Goal: Task Accomplishment & Management: Use online tool/utility

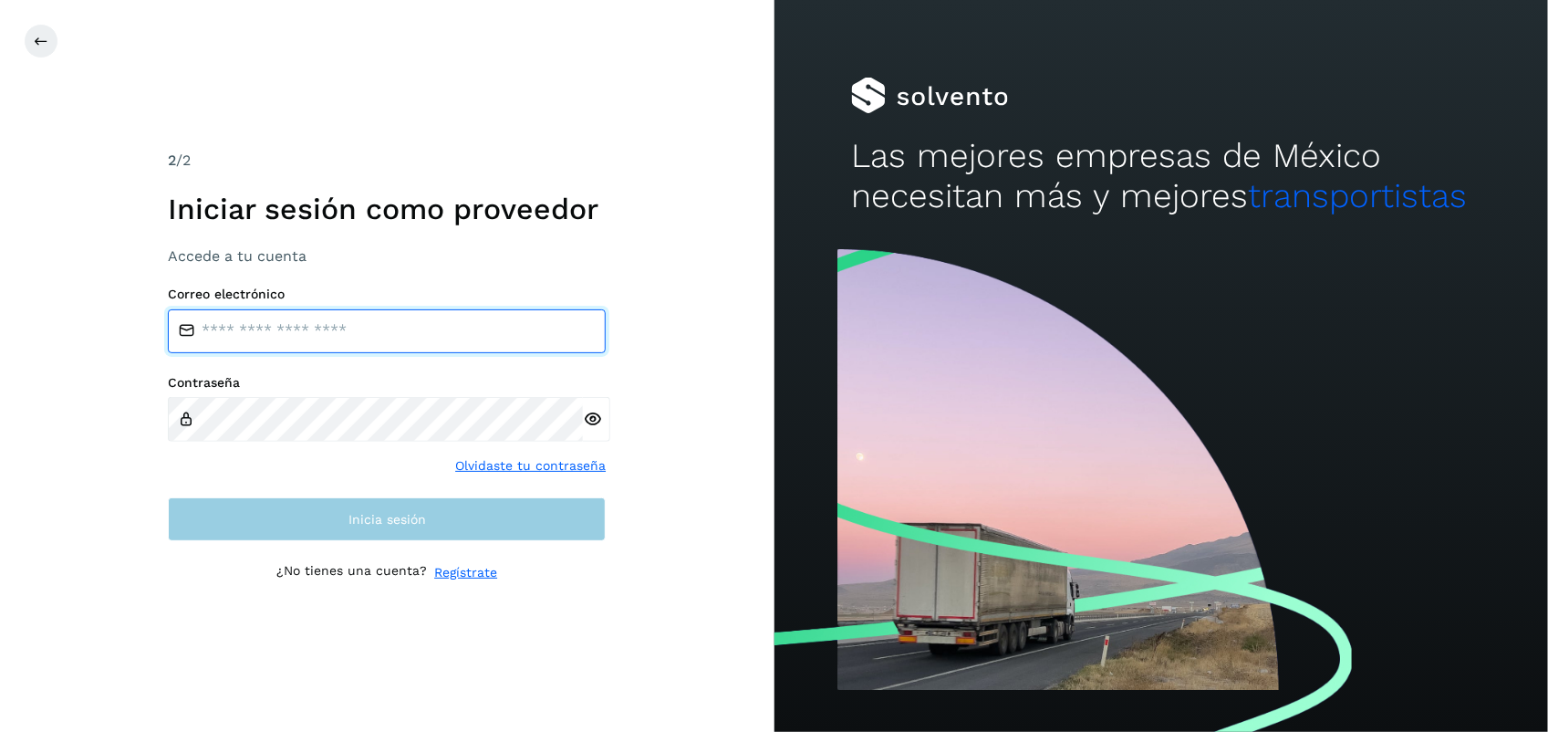
type input "**********"
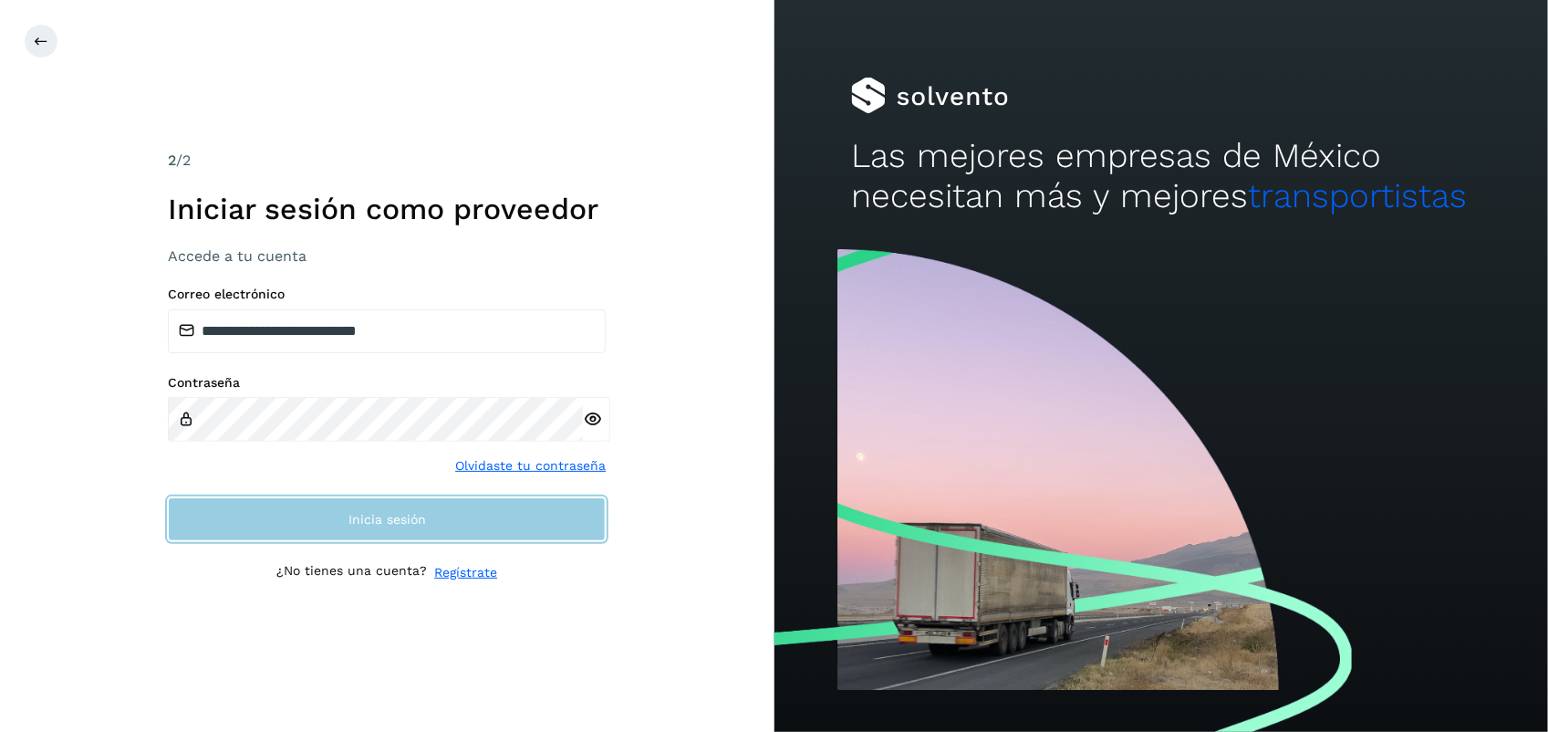
click at [468, 534] on button "Inicia sesión" at bounding box center [387, 519] width 438 height 44
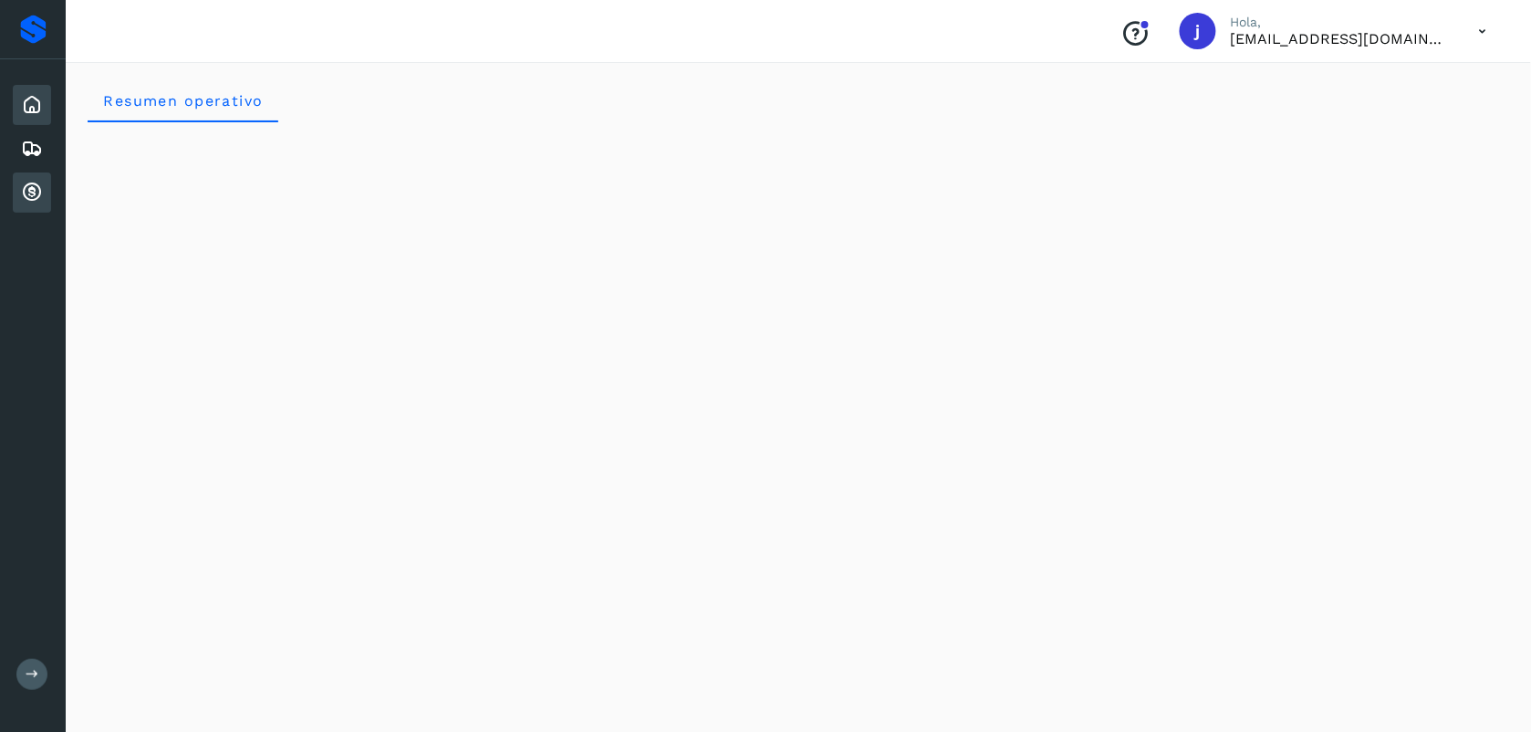
click at [27, 192] on icon at bounding box center [32, 193] width 22 height 22
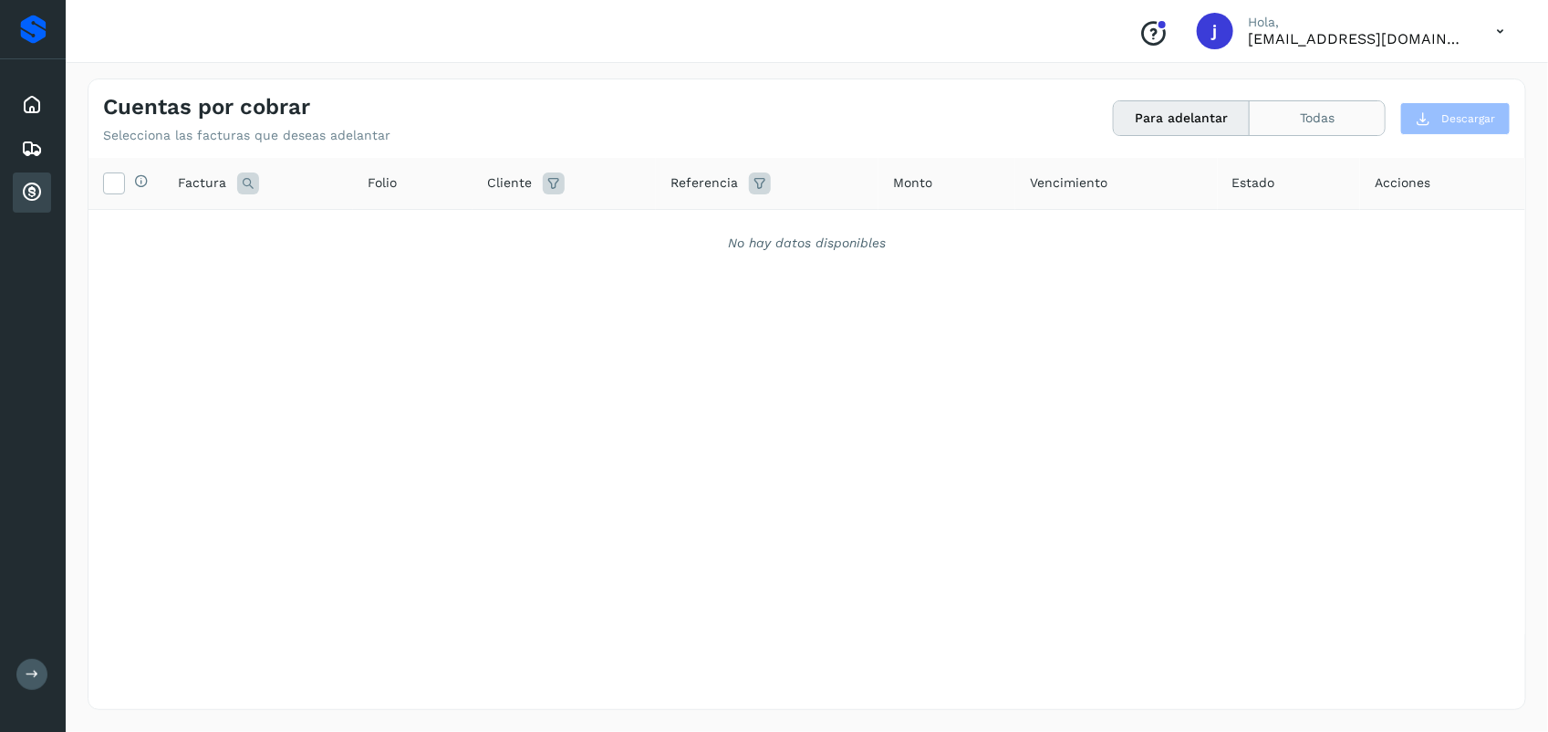
click at [1334, 120] on button "Todas" at bounding box center [1317, 118] width 135 height 34
click at [34, 28] on div "Proveedores" at bounding box center [33, 29] width 26 height 29
click at [1334, 103] on button "Todas" at bounding box center [1317, 118] width 135 height 34
click at [1177, 119] on button "Para adelantar" at bounding box center [1182, 118] width 136 height 34
click at [30, 33] on div "Proveedores" at bounding box center [33, 29] width 26 height 29
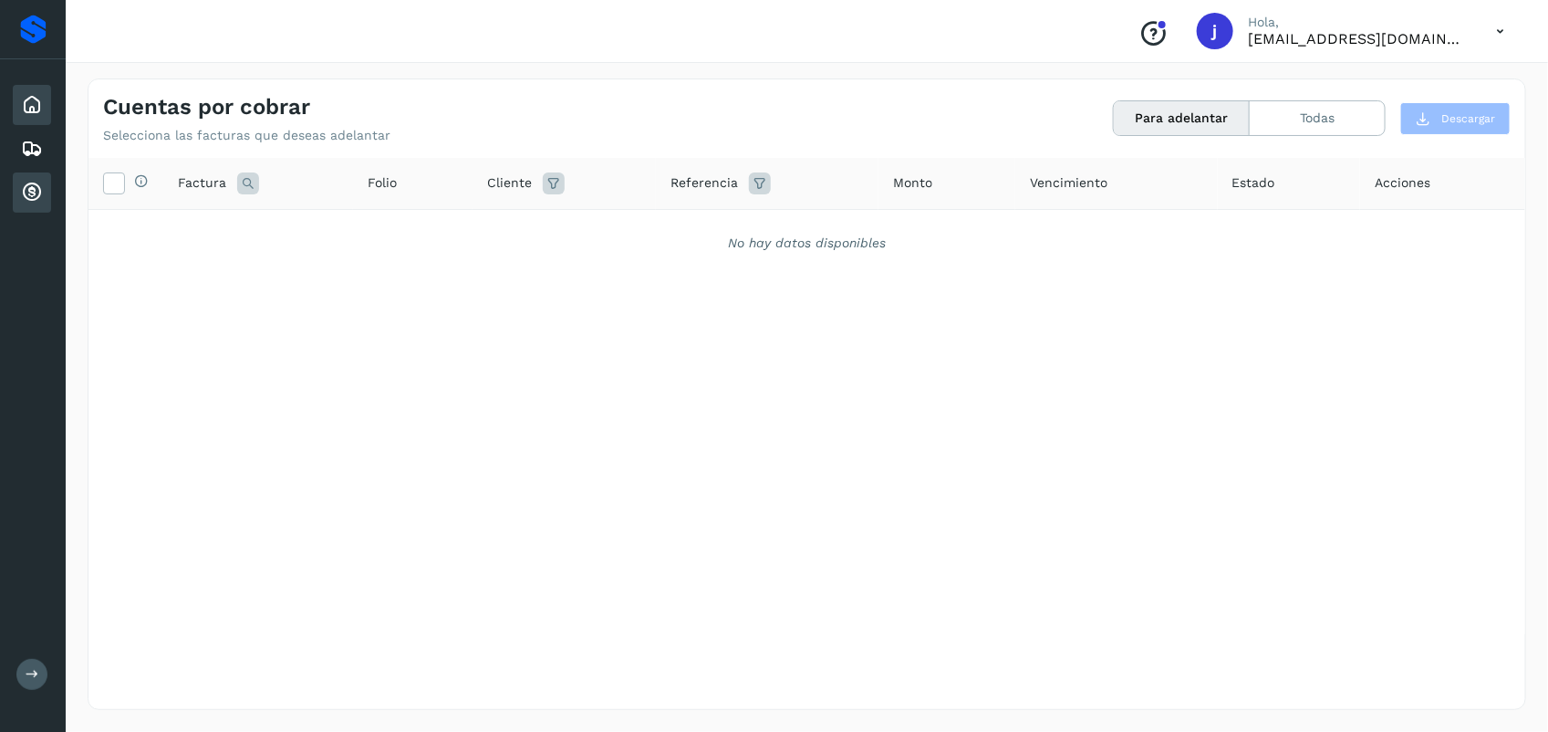
click at [38, 94] on icon at bounding box center [32, 105] width 22 height 22
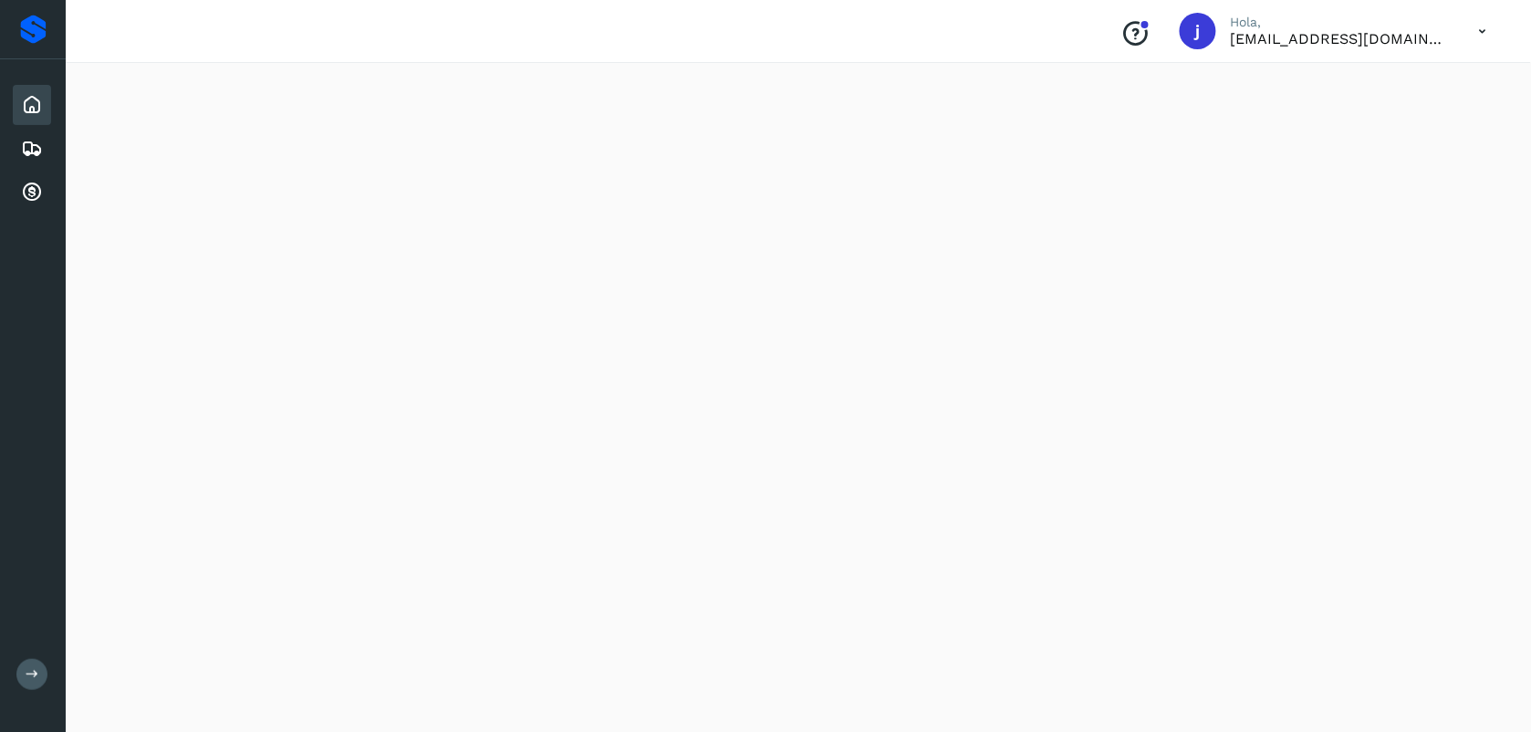
scroll to position [1590, 0]
click at [35, 144] on icon at bounding box center [32, 149] width 22 height 22
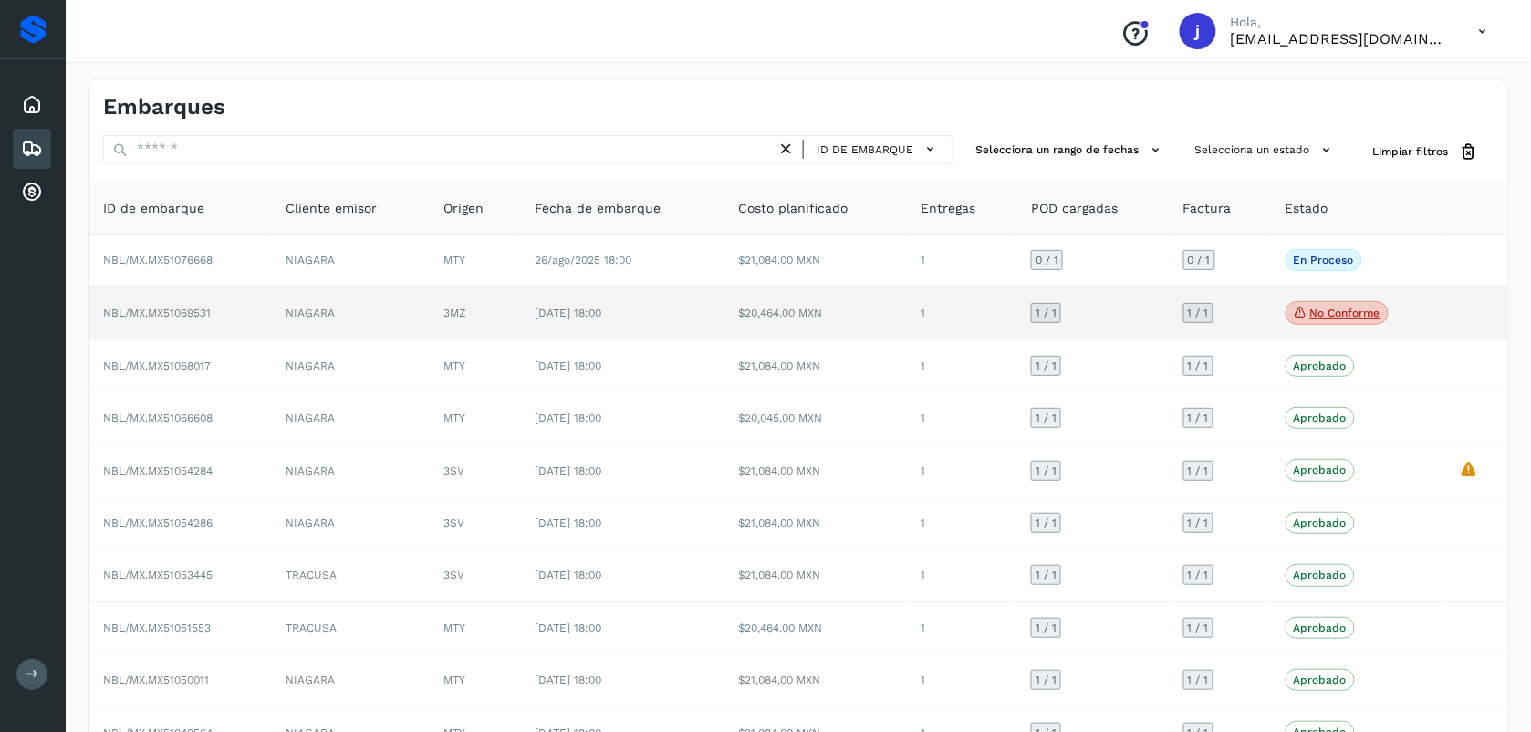
click at [1344, 312] on p "No conforme" at bounding box center [1345, 313] width 70 height 13
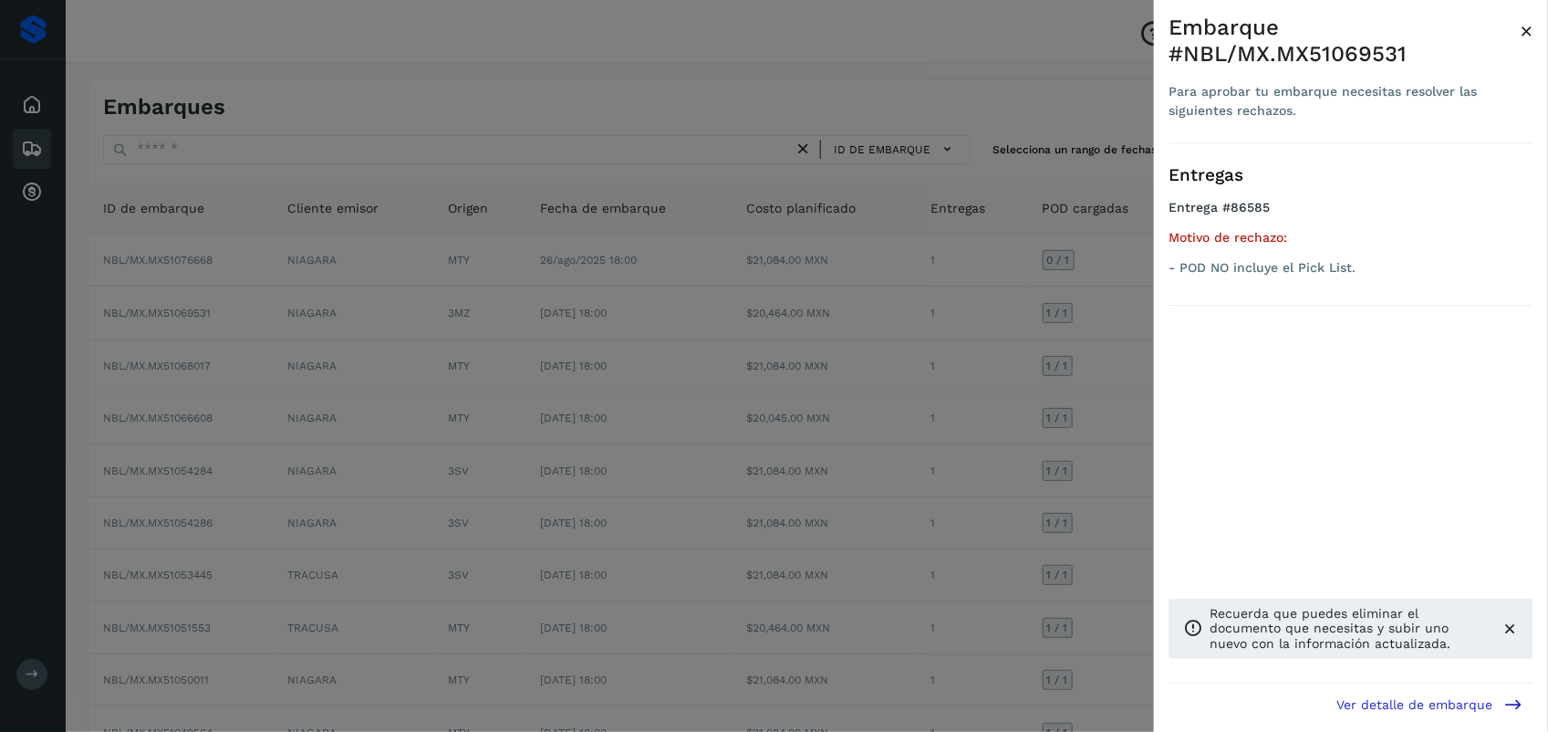
click at [1522, 28] on span "×" at bounding box center [1527, 31] width 14 height 26
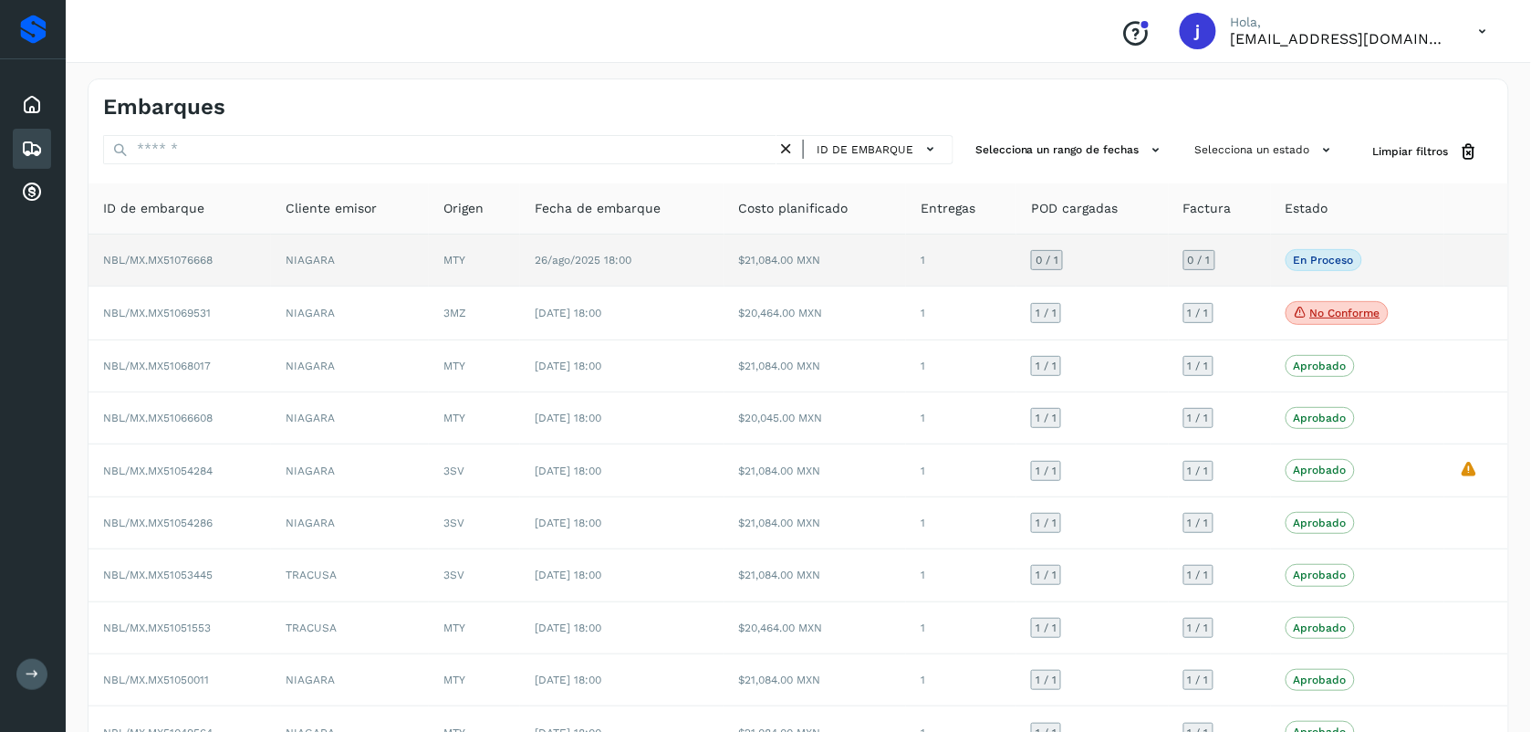
click at [1333, 256] on p "En proceso" at bounding box center [1324, 260] width 60 height 13
click at [158, 267] on td "NBL/MX.MX51076668" at bounding box center [180, 261] width 182 height 52
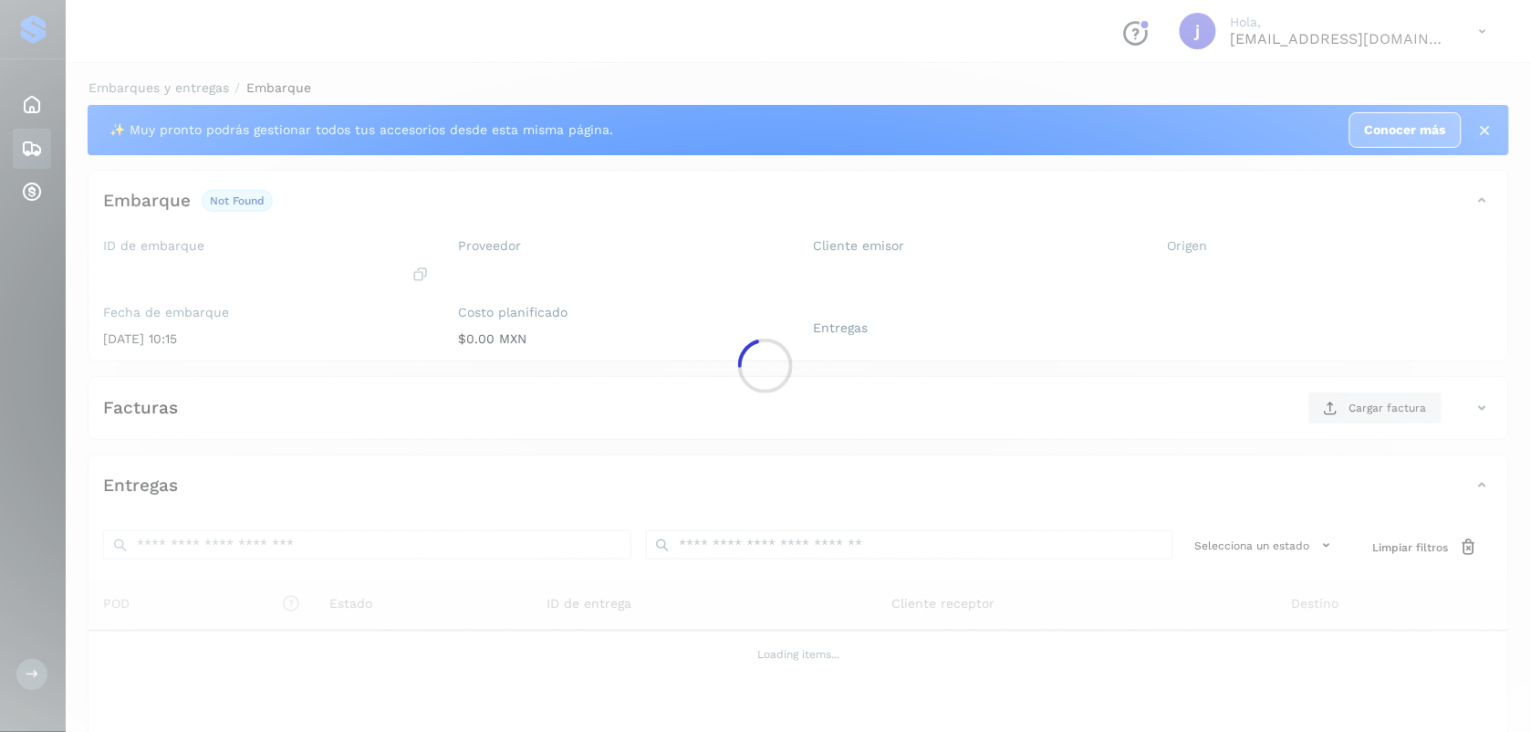
click at [157, 257] on div at bounding box center [765, 366] width 1531 height 732
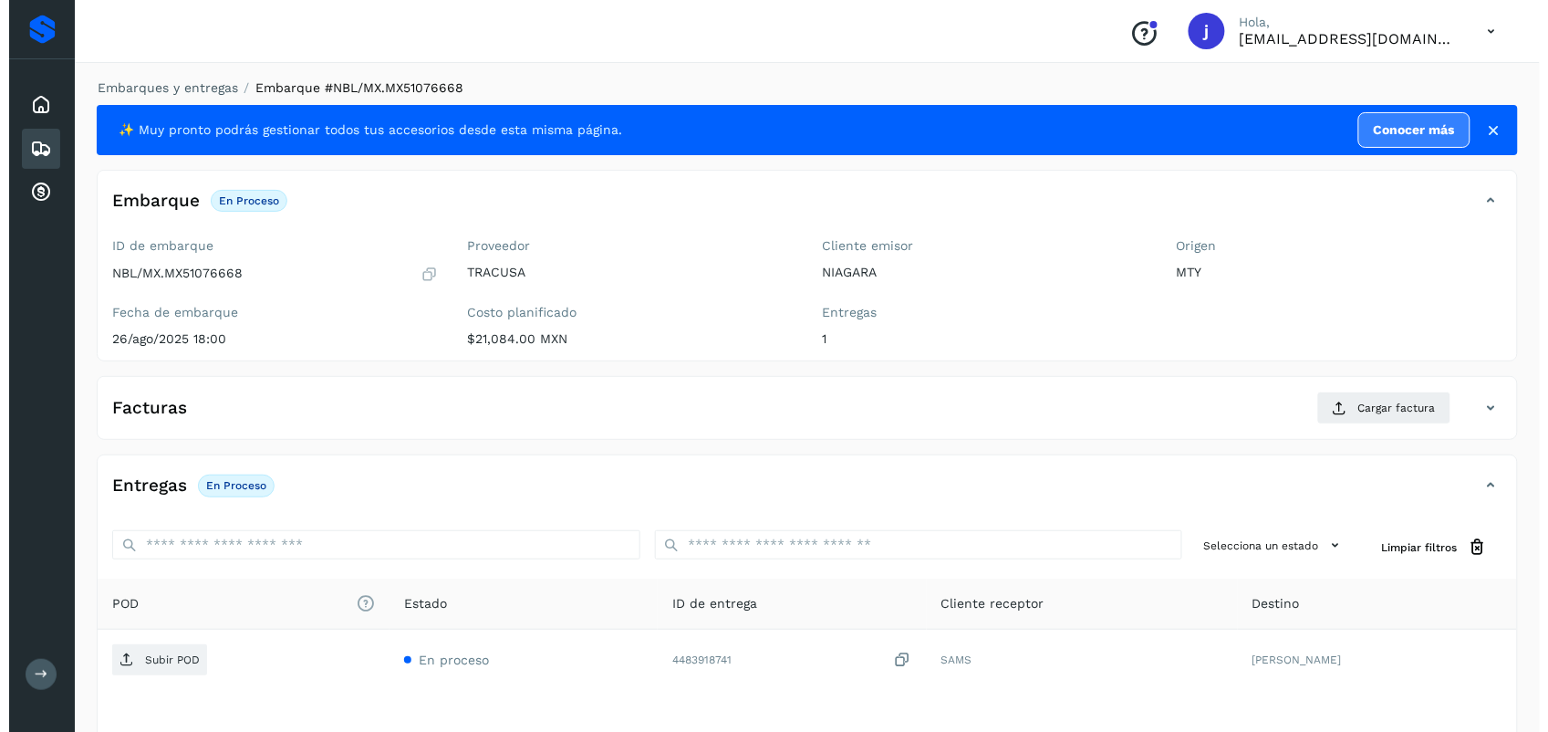
scroll to position [139, 0]
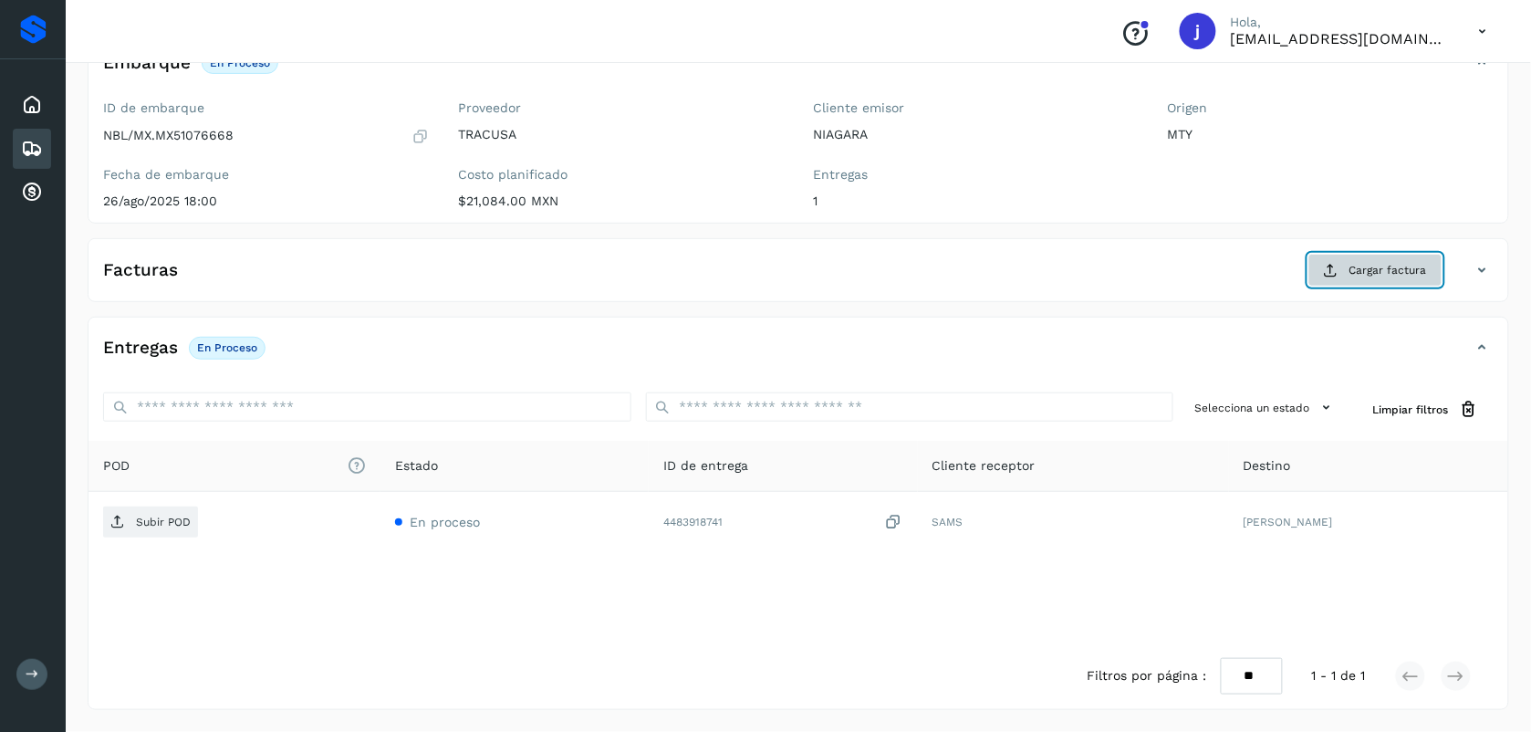
click at [1370, 276] on span "Cargar factura" at bounding box center [1389, 270] width 78 height 16
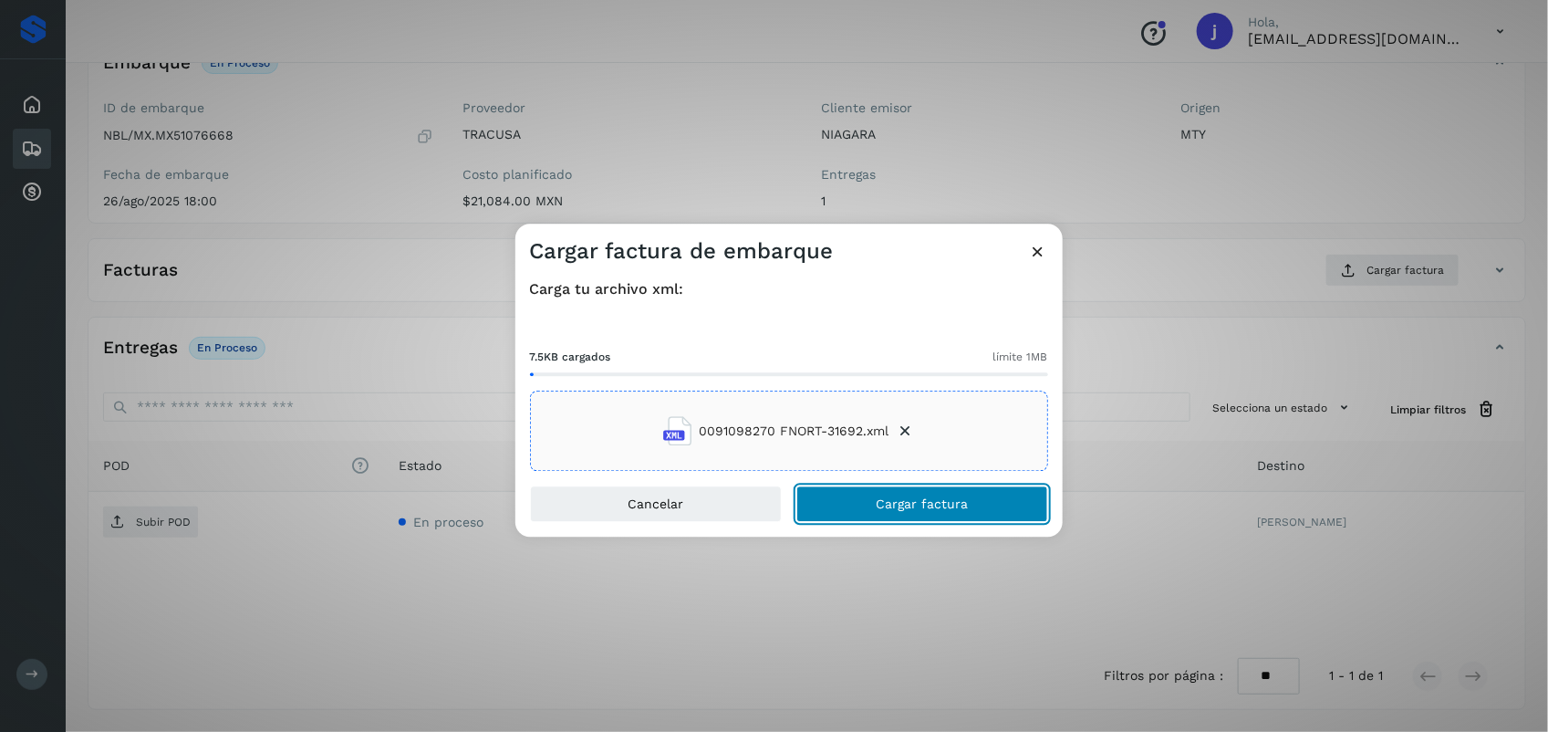
click at [864, 495] on button "Cargar factura" at bounding box center [923, 504] width 252 height 36
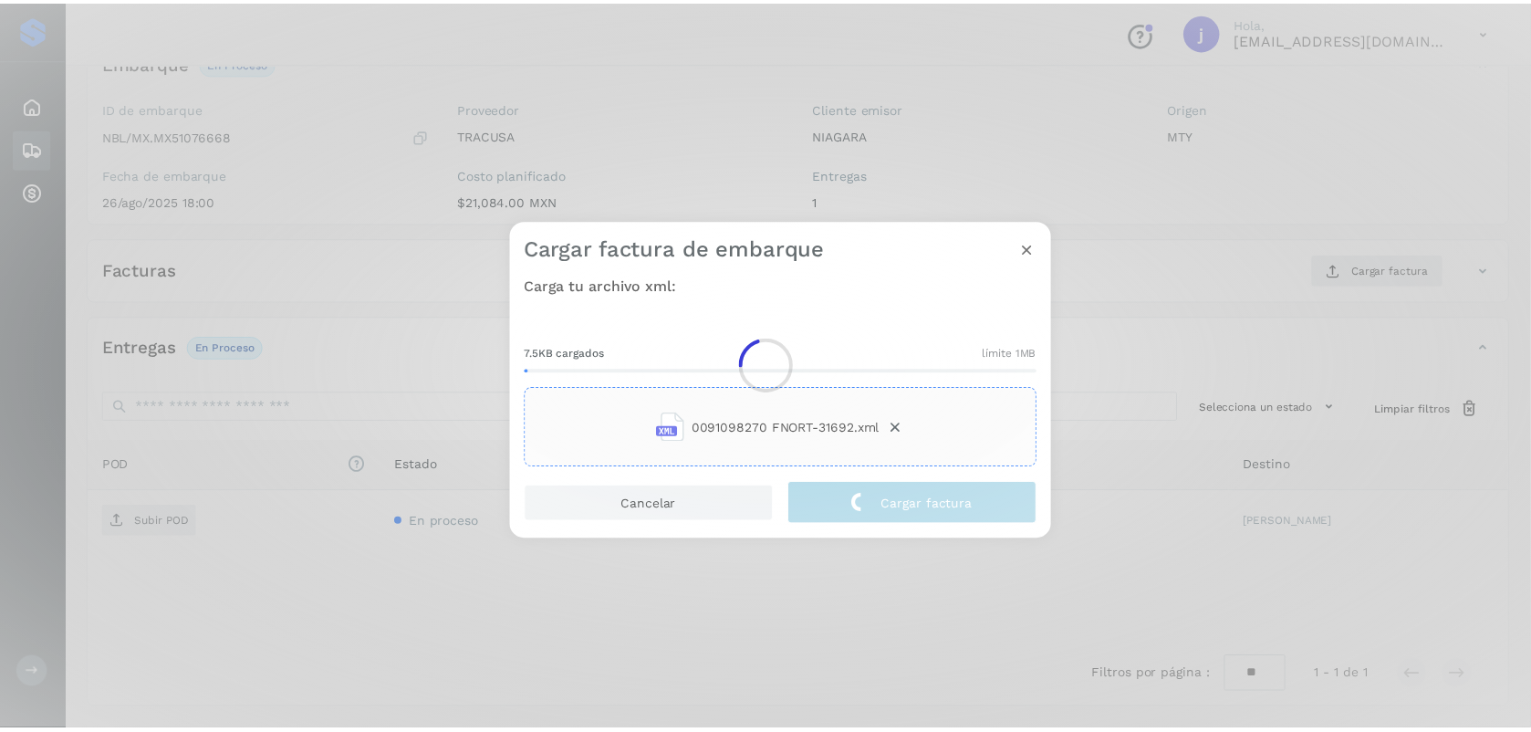
scroll to position [137, 0]
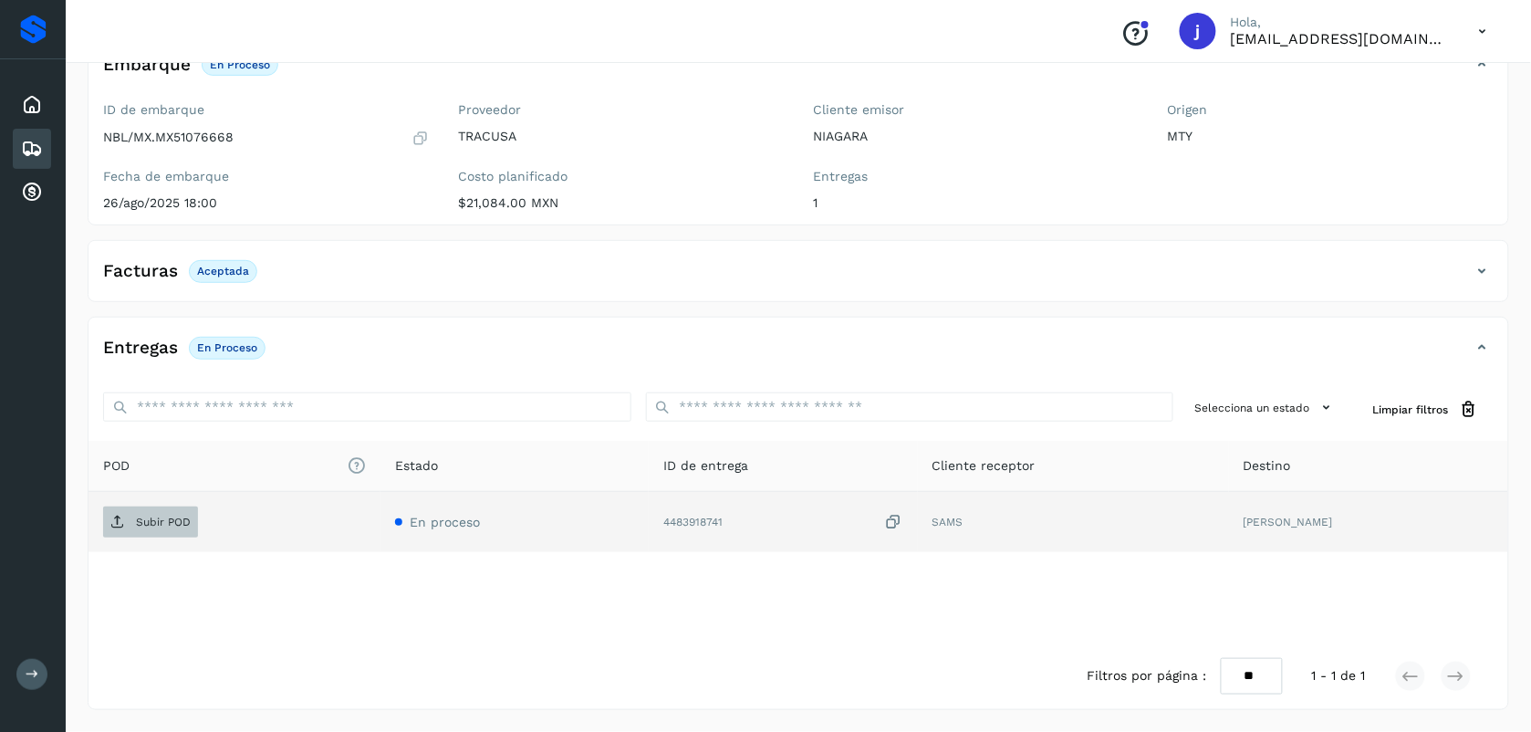
click at [178, 525] on p "Subir POD" at bounding box center [163, 522] width 55 height 13
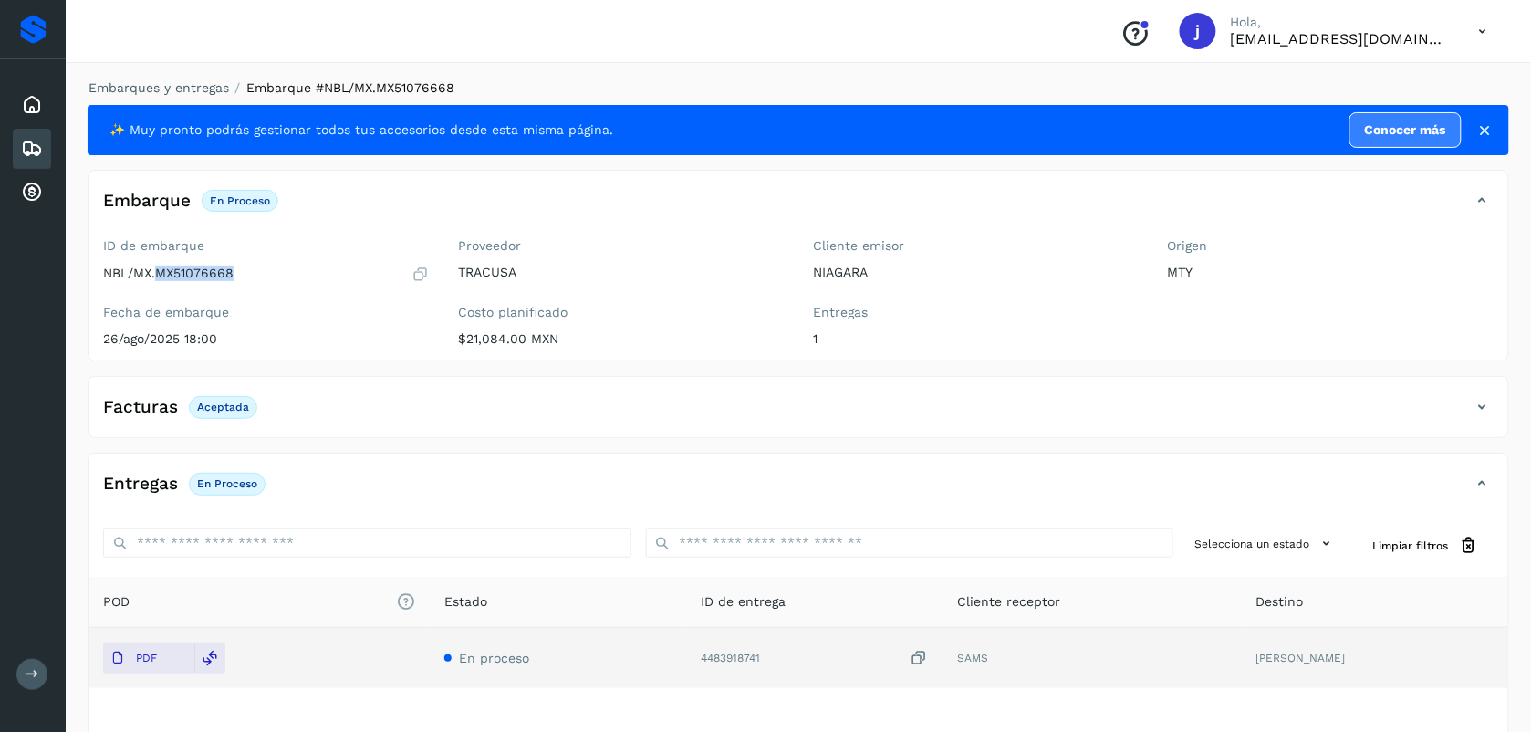
drag, startPoint x: 244, startPoint y: 274, endPoint x: 158, endPoint y: 283, distance: 86.3
click at [158, 283] on div "NBL/MX.MX51076668" at bounding box center [266, 274] width 326 height 18
copy p "MX51076668"
drag, startPoint x: 817, startPoint y: 660, endPoint x: 746, endPoint y: 663, distance: 70.4
click at [746, 663] on div "4483918741" at bounding box center [814, 658] width 227 height 19
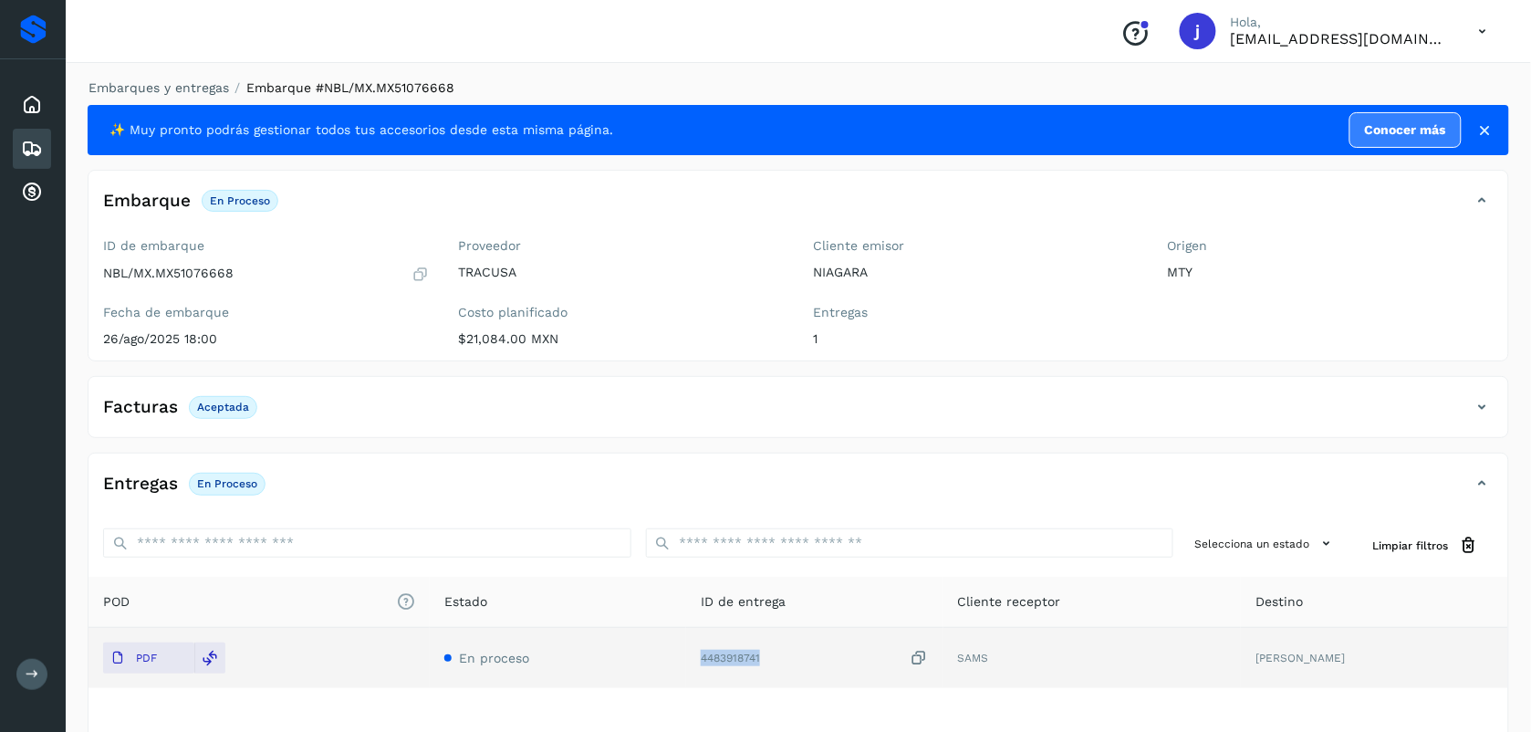
copy div "4483918741"
